Goal: Information Seeking & Learning: Learn about a topic

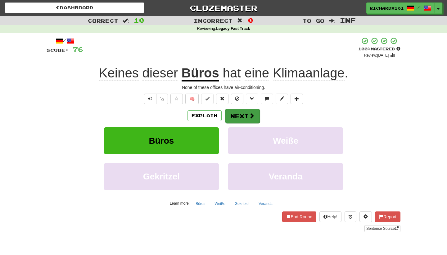
click at [247, 111] on button "Next" at bounding box center [242, 116] width 35 height 14
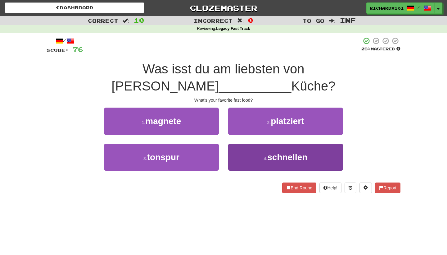
click at [255, 143] on button "4 . schnellen" at bounding box center [285, 156] width 115 height 27
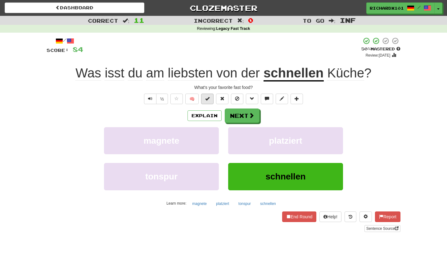
click at [211, 95] on button at bounding box center [207, 98] width 12 height 11
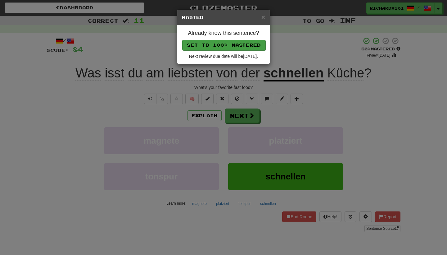
click at [213, 46] on button "Set to 100% Mastered" at bounding box center [223, 45] width 83 height 11
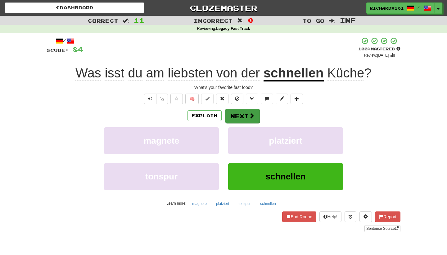
click at [234, 109] on button "Next" at bounding box center [242, 116] width 35 height 14
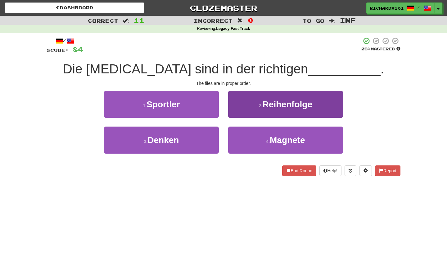
click at [243, 102] on button "2 . Reihenfolge" at bounding box center [285, 104] width 115 height 27
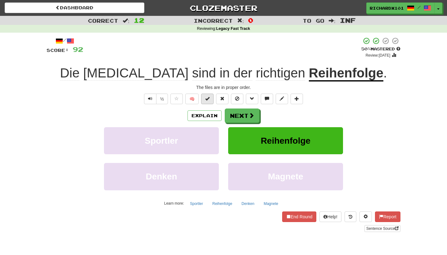
click at [211, 97] on button at bounding box center [207, 98] width 12 height 11
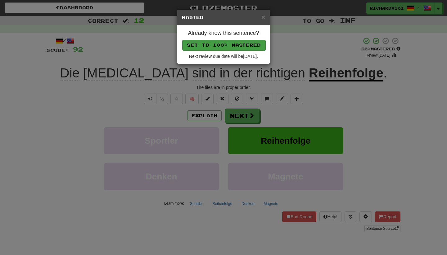
click at [227, 40] on button "Set to 100% Mastered" at bounding box center [223, 45] width 83 height 11
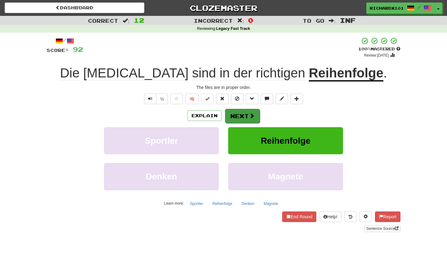
click at [244, 111] on button "Next" at bounding box center [242, 116] width 35 height 14
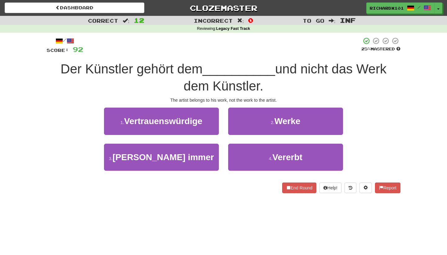
click at [244, 111] on button "2 . Werke" at bounding box center [285, 120] width 115 height 27
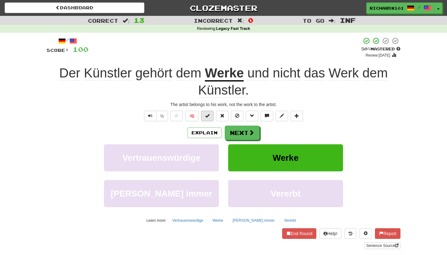
click at [208, 111] on button at bounding box center [207, 116] width 12 height 11
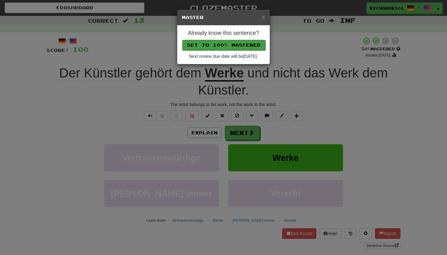
click at [221, 42] on button "Set to 100% Mastered" at bounding box center [223, 45] width 83 height 11
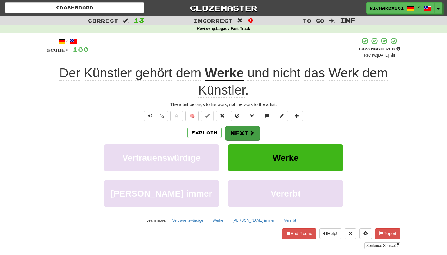
click at [248, 128] on button "Next" at bounding box center [242, 133] width 35 height 14
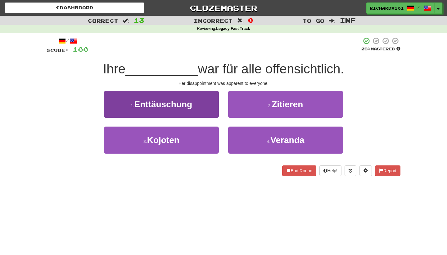
click at [209, 111] on button "1 . Enttäuschung" at bounding box center [161, 104] width 115 height 27
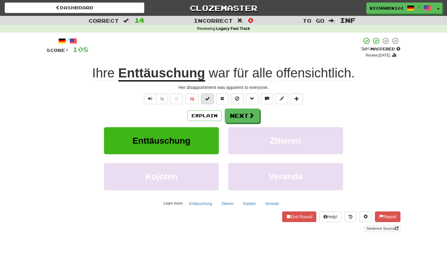
click at [212, 100] on button at bounding box center [207, 98] width 12 height 11
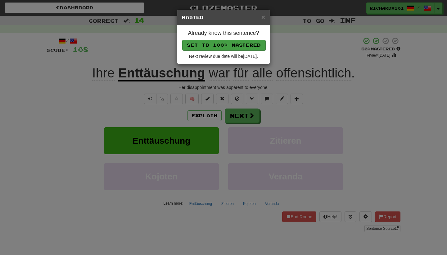
click at [217, 46] on button "Set to 100% Mastered" at bounding box center [223, 45] width 83 height 11
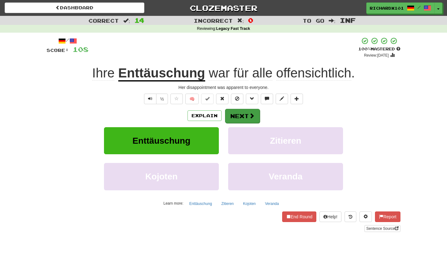
click at [240, 111] on button "Next" at bounding box center [242, 116] width 35 height 14
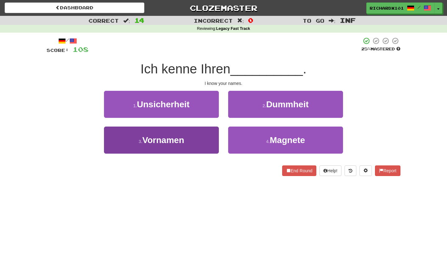
click at [218, 136] on button "3 . Vornamen" at bounding box center [161, 139] width 115 height 27
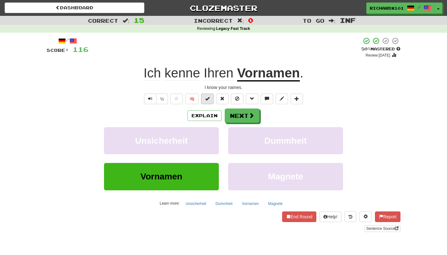
click at [211, 101] on button at bounding box center [207, 98] width 12 height 11
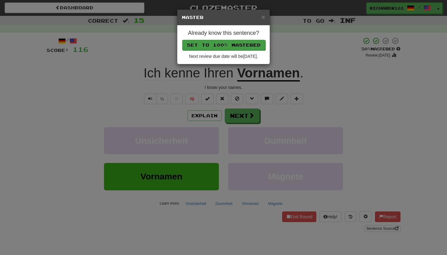
click at [214, 49] on button "Set to 100% Mastered" at bounding box center [223, 45] width 83 height 11
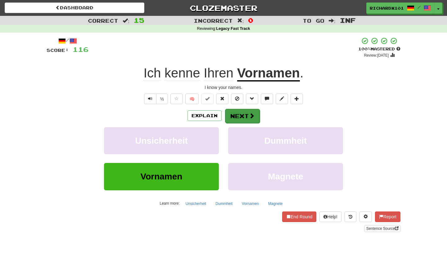
click at [235, 112] on button "Next" at bounding box center [242, 116] width 35 height 14
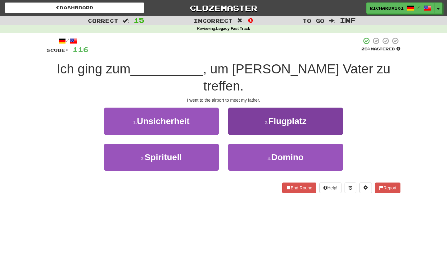
click at [235, 113] on button "2 . Flugplatz" at bounding box center [285, 120] width 115 height 27
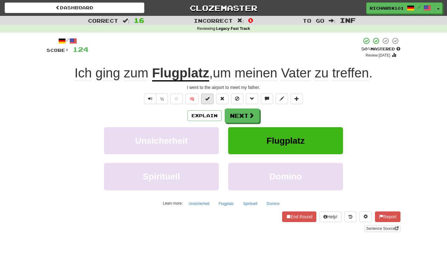
click at [212, 102] on button at bounding box center [207, 98] width 12 height 11
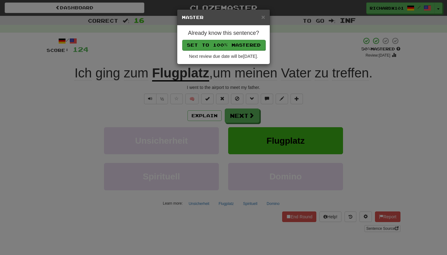
click at [218, 47] on button "Set to 100% Mastered" at bounding box center [223, 45] width 83 height 11
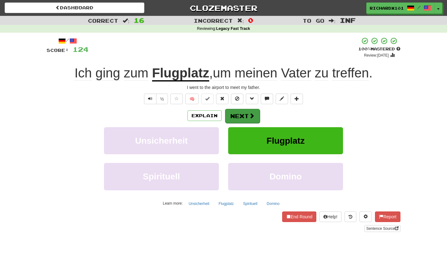
click at [240, 109] on button "Next" at bounding box center [242, 116] width 35 height 14
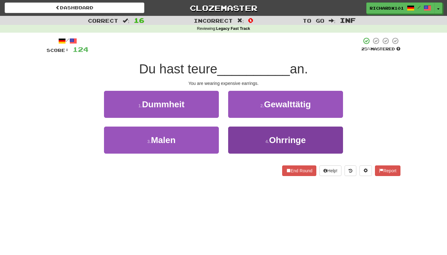
click at [252, 137] on button "4 . [GEOGRAPHIC_DATA]" at bounding box center [285, 139] width 115 height 27
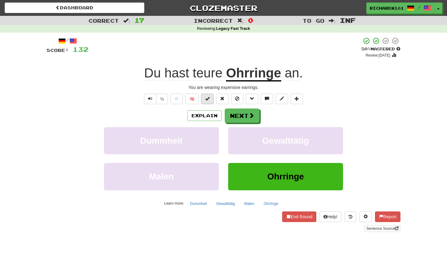
click at [211, 100] on button at bounding box center [207, 98] width 12 height 11
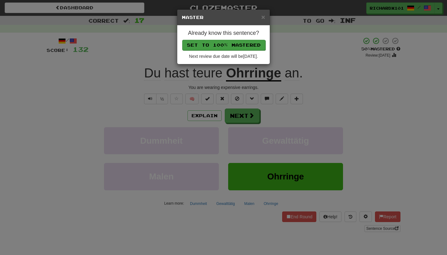
click at [214, 45] on button "Set to 100% Mastered" at bounding box center [223, 45] width 83 height 11
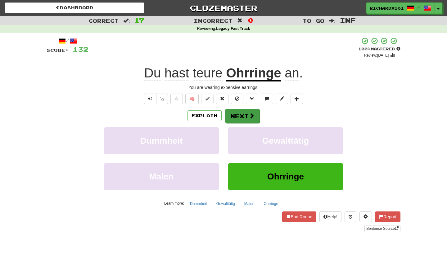
click at [236, 114] on button "Next" at bounding box center [242, 116] width 35 height 14
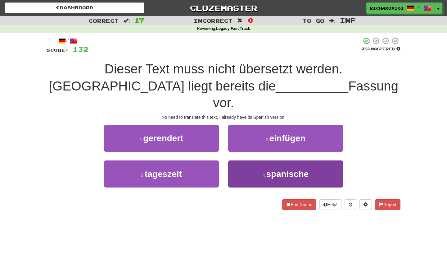
click at [253, 160] on button "4 . [DEMOGRAPHIC_DATA]" at bounding box center [285, 173] width 115 height 27
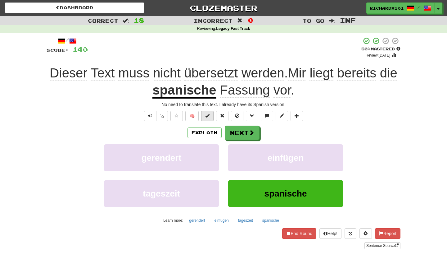
click at [211, 116] on button at bounding box center [207, 116] width 12 height 11
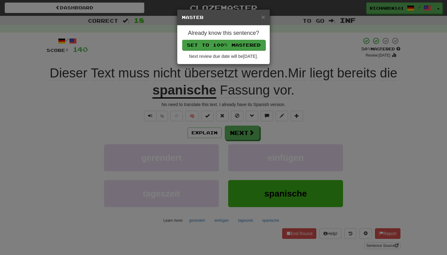
click at [222, 42] on button "Set to 100% Mastered" at bounding box center [223, 45] width 83 height 11
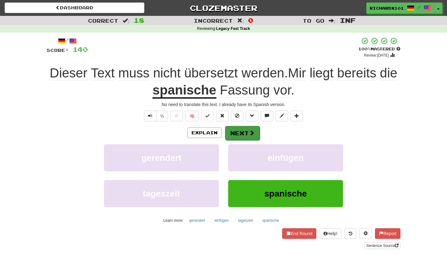
click at [246, 130] on button "Next" at bounding box center [242, 133] width 35 height 14
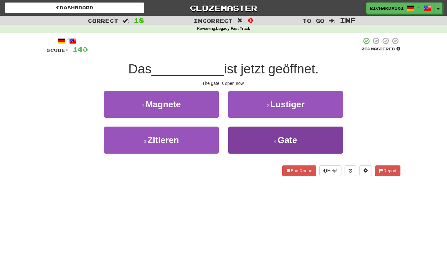
click at [249, 138] on button "4 . Gate" at bounding box center [285, 139] width 115 height 27
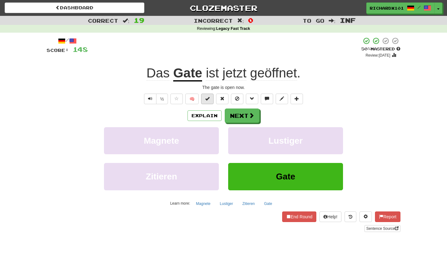
click at [211, 98] on button at bounding box center [207, 98] width 12 height 11
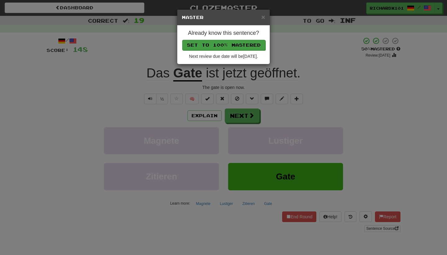
click at [217, 44] on button "Set to 100% Mastered" at bounding box center [223, 45] width 83 height 11
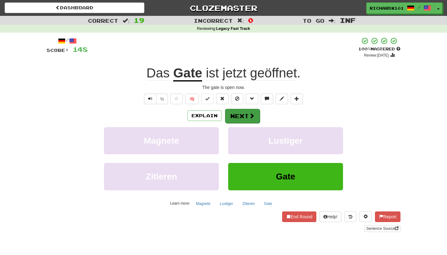
click at [249, 113] on span at bounding box center [252, 116] width 6 height 6
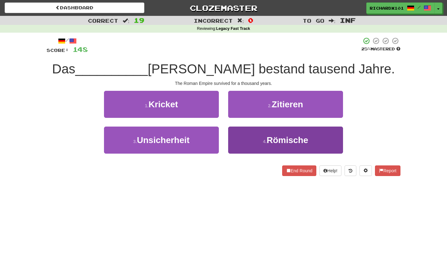
click at [261, 138] on button "4 . Römische" at bounding box center [285, 139] width 115 height 27
